Goal: Information Seeking & Learning: Check status

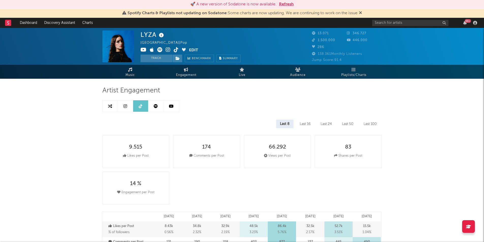
select select "6m"
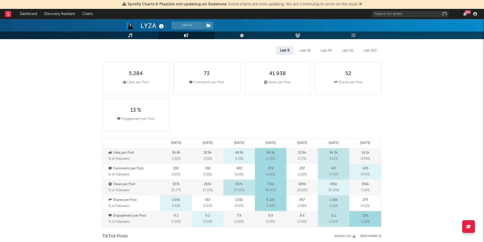
select select "6m"
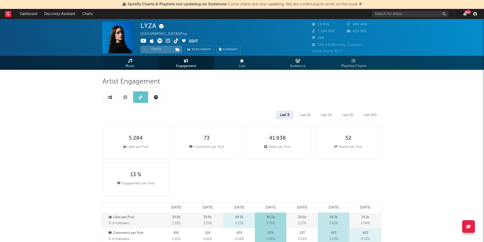
click at [131, 61] on icon at bounding box center [130, 61] width 4 height 4
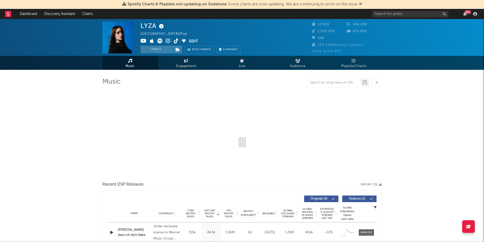
select select "6m"
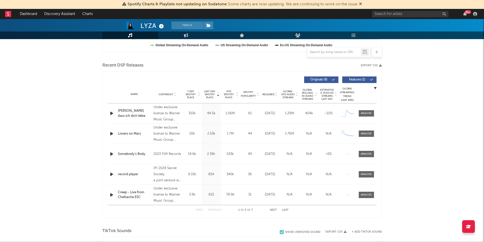
scroll to position [160, 0]
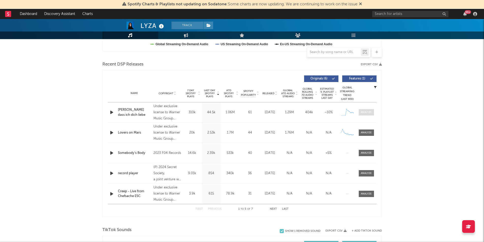
click at [366, 112] on div at bounding box center [366, 113] width 11 height 4
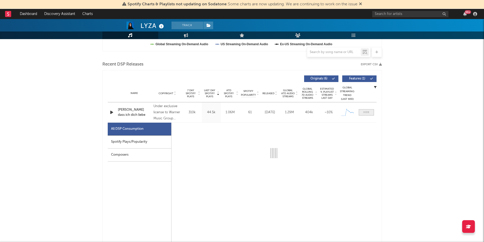
select select "1w"
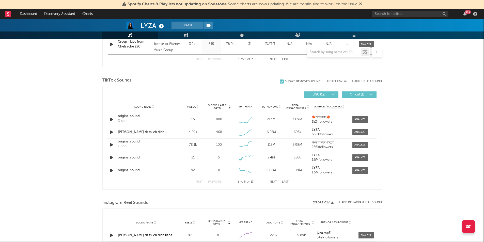
scroll to position [556, 0]
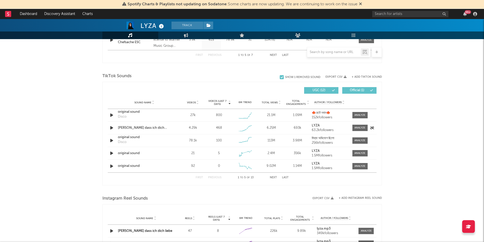
click at [139, 129] on div "[PERSON_NAME] dass ich dich liebe" at bounding box center [144, 128] width 53 height 5
click at [357, 127] on div at bounding box center [360, 128] width 11 height 4
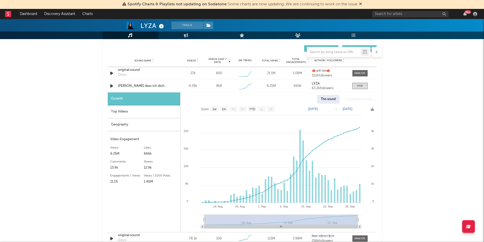
scroll to position [598, 0]
click at [141, 86] on div "[PERSON_NAME] dass ich dich liebe" at bounding box center [144, 86] width 53 height 5
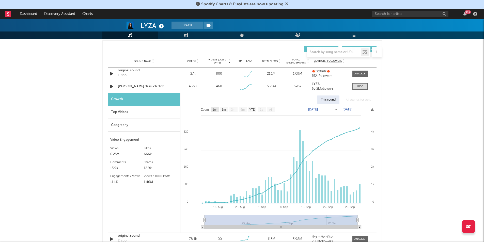
click at [217, 109] on text "1w" at bounding box center [215, 110] width 4 height 4
select select "1w"
type input "[DATE]"
